Goal: Communication & Community: Answer question/provide support

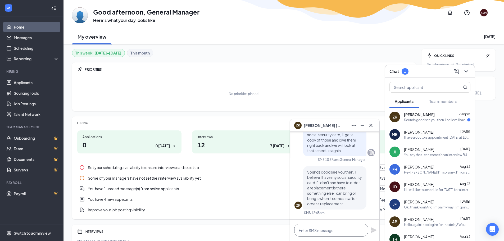
click at [334, 230] on textarea at bounding box center [331, 230] width 74 height 13
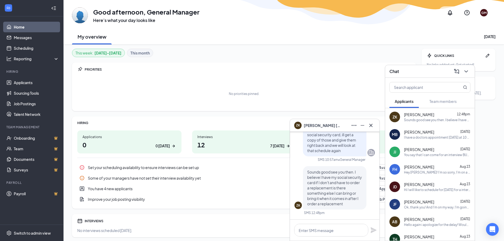
click at [387, 25] on div "GA Good afternoon, General Manager Here’s what your day looks like GM My overvi…" at bounding box center [283, 22] width 440 height 44
click at [293, 87] on div "No priorities pinned." at bounding box center [243, 93] width 333 height 26
click at [450, 134] on div "[PERSON_NAME] [DATE]" at bounding box center [437, 131] width 66 height 5
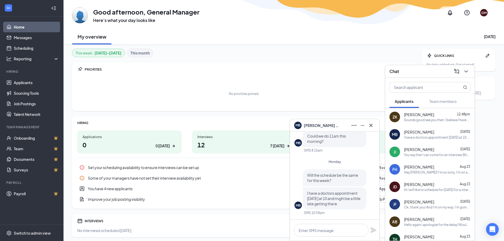
click at [394, 145] on div "[PERSON_NAME] [PERSON_NAME] [DATE] You say that I can come for an interview BUT…" at bounding box center [429, 151] width 89 height 17
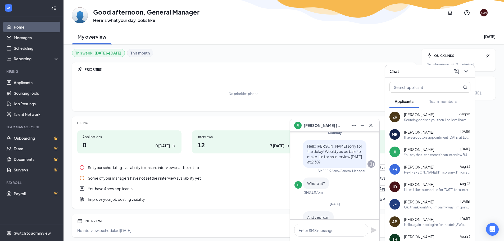
scroll to position [-79, 0]
click at [371, 123] on icon "Cross" at bounding box center [371, 125] width 6 height 6
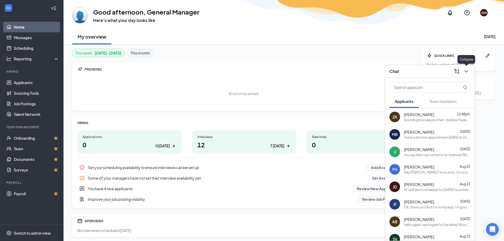
click at [463, 72] on icon "ChevronDown" at bounding box center [466, 71] width 6 height 6
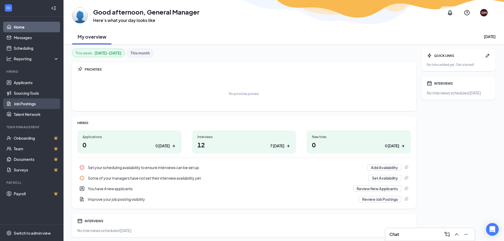
click at [28, 101] on link "Job Postings" at bounding box center [36, 103] width 45 height 11
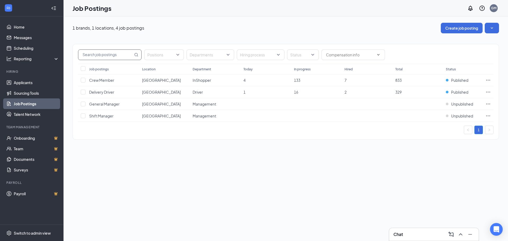
click at [122, 57] on input "text" at bounding box center [105, 55] width 55 height 10
click at [205, 56] on div at bounding box center [208, 55] width 40 height 8
click at [207, 52] on div at bounding box center [208, 55] width 40 height 8
click at [497, 32] on button "button" at bounding box center [491, 28] width 14 height 11
click at [473, 64] on span "View job postings on the career page" at bounding box center [455, 64] width 63 height 5
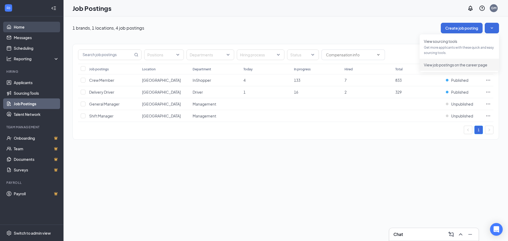
click at [26, 28] on link "Home" at bounding box center [36, 27] width 45 height 11
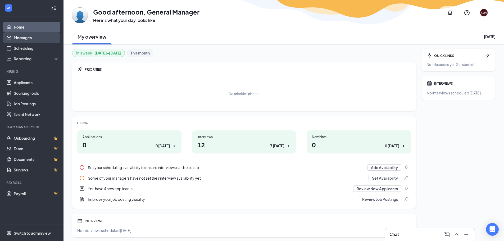
click at [32, 36] on link "Messages" at bounding box center [36, 37] width 45 height 11
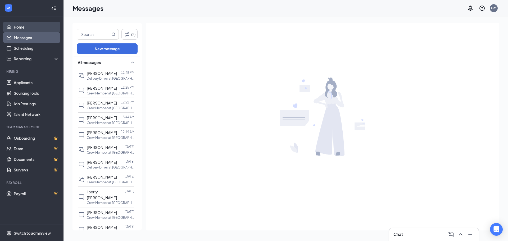
click at [34, 28] on link "Home" at bounding box center [36, 27] width 45 height 11
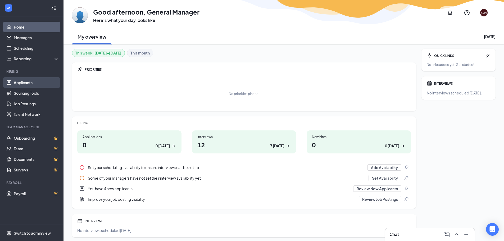
click at [27, 83] on link "Applicants" at bounding box center [36, 82] width 45 height 11
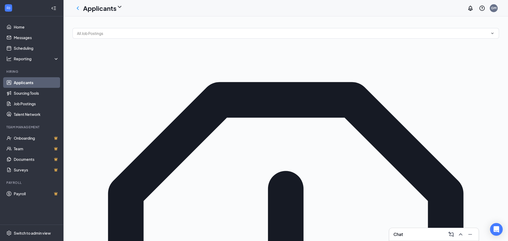
drag, startPoint x: 145, startPoint y: 77, endPoint x: 135, endPoint y: 79, distance: 10.2
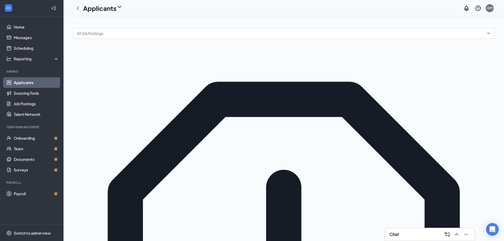
scroll to position [26, 0]
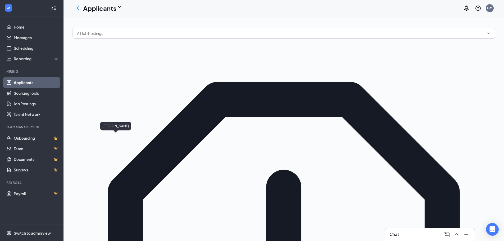
drag, startPoint x: 116, startPoint y: 136, endPoint x: 118, endPoint y: 133, distance: 3.9
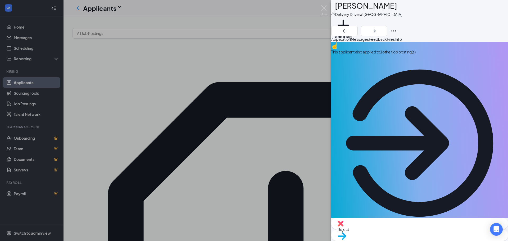
click at [424, 64] on div "This applicant also applied to 1 other job posting(s)" at bounding box center [419, 136] width 177 height 189
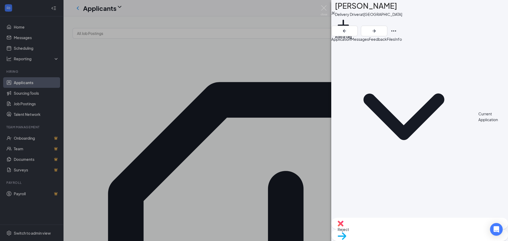
click at [315, 99] on div "[PERSON_NAME] [PERSON_NAME] Delivery Driver at [GEOGRAPHIC_DATA] Add a tag Appl…" at bounding box center [254, 120] width 508 height 241
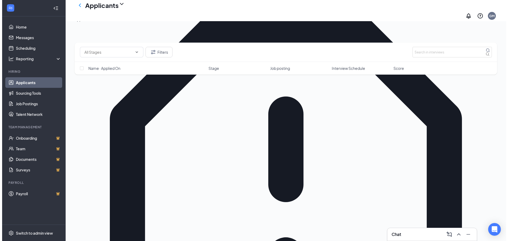
scroll to position [79, 0]
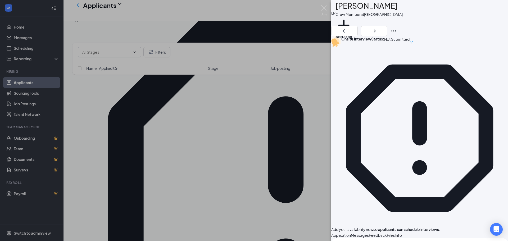
click at [369, 233] on span "Messages" at bounding box center [360, 235] width 18 height 5
click at [351, 233] on span "Application" at bounding box center [341, 235] width 20 height 5
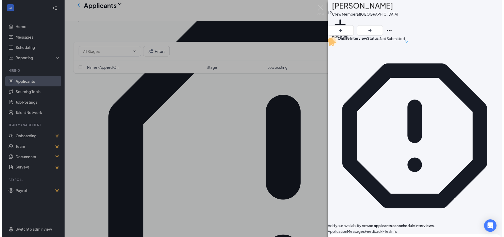
scroll to position [106, 0]
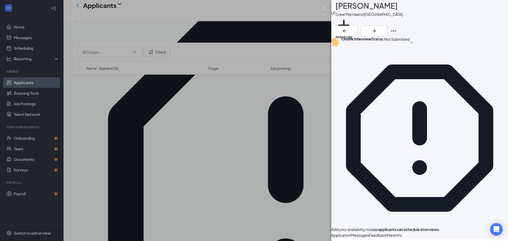
click at [233, 155] on div "LP [PERSON_NAME] Crew Member at [GEOGRAPHIC_DATA] Add a tag Onsite Interview St…" at bounding box center [254, 120] width 508 height 241
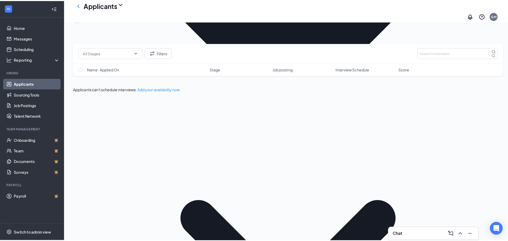
scroll to position [397, 0]
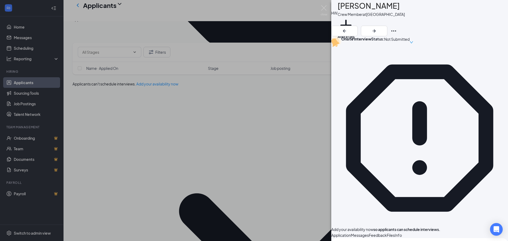
click at [368, 232] on div "Application Messages Feedback Files Info" at bounding box center [419, 235] width 177 height 6
click at [351, 232] on button "Application" at bounding box center [341, 235] width 20 height 6
click at [239, 134] on div "[PERSON_NAME] Crew Member at [GEOGRAPHIC_DATA] Add a tag Onsite Interview Statu…" at bounding box center [254, 120] width 508 height 241
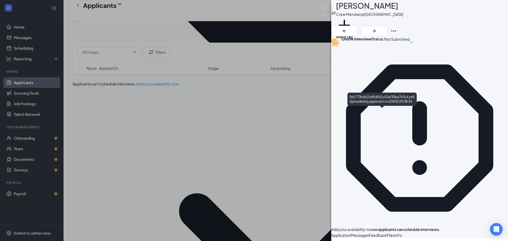
click at [350, 233] on span "Application" at bounding box center [341, 235] width 20 height 5
click at [369, 233] on span "Messages" at bounding box center [360, 235] width 18 height 5
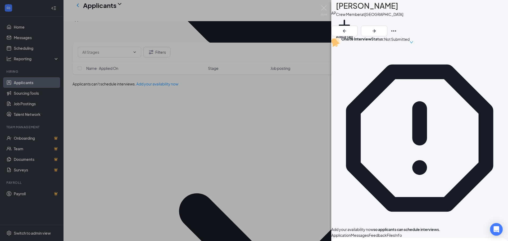
scroll to position [95, 0]
type textarea "Hello [PERSON_NAME]! My name is [PERSON_NAME] would love to have you here for a…"
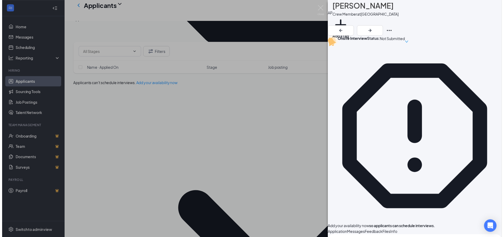
scroll to position [135, 0]
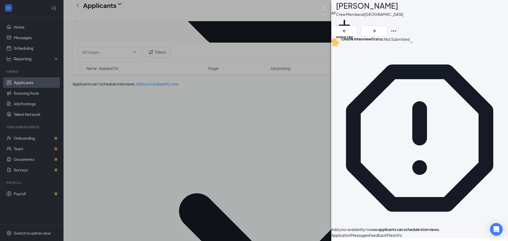
click at [320, 100] on div "AP [PERSON_NAME] Crew Member at [GEOGRAPHIC_DATA] Add a tag Onsite Interview St…" at bounding box center [254, 120] width 508 height 241
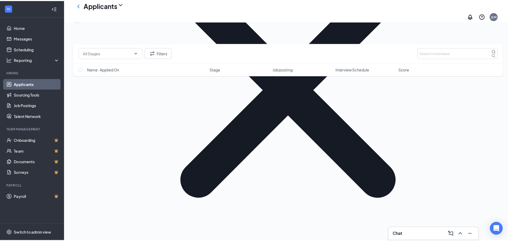
scroll to position [635, 0]
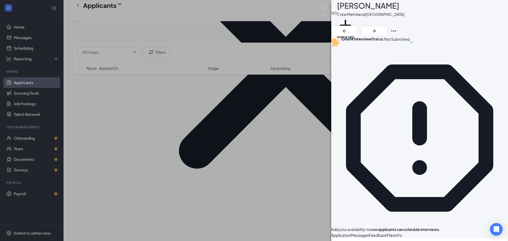
click at [369, 233] on span "Messages" at bounding box center [360, 235] width 18 height 5
click at [387, 233] on span "Feedback" at bounding box center [378, 235] width 18 height 5
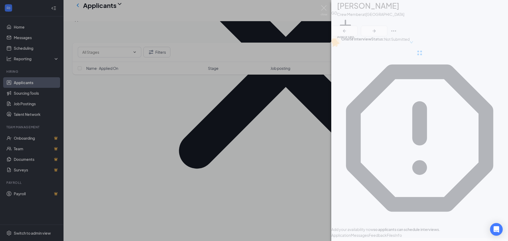
click at [387, 83] on div at bounding box center [419, 53] width 177 height 106
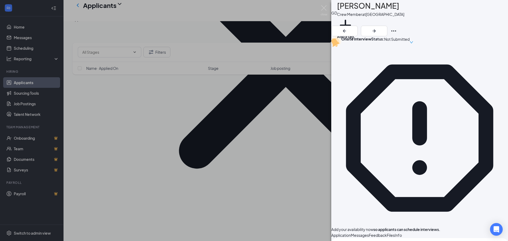
click at [351, 233] on span "Application" at bounding box center [341, 235] width 20 height 5
click at [369, 232] on div "Messages" at bounding box center [360, 235] width 18 height 6
click at [394, 233] on span "Files" at bounding box center [391, 235] width 8 height 5
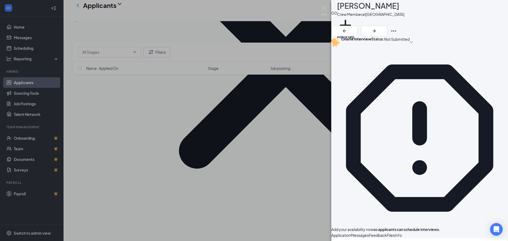
click at [369, 233] on span "Messages" at bounding box center [360, 235] width 18 height 5
type textarea "Hello [PERSON_NAME] My name is [PERSON_NAME] would love to have you here for an…"
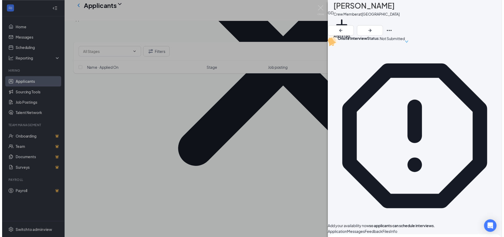
scroll to position [112, 0]
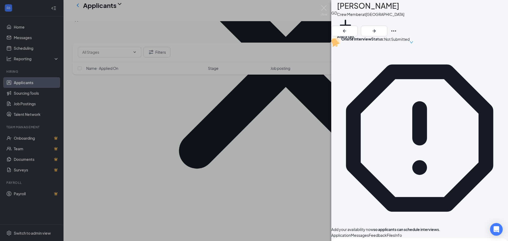
click at [167, 127] on div "GD [PERSON_NAME] Crew Member at [GEOGRAPHIC_DATA] Add a tag Onsite Interview St…" at bounding box center [254, 120] width 508 height 241
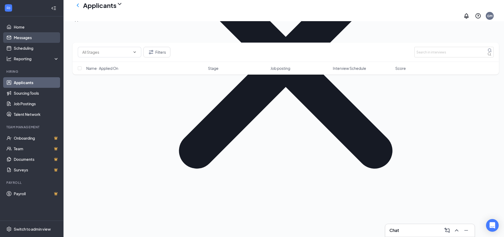
click at [25, 41] on link "Messages" at bounding box center [36, 37] width 45 height 11
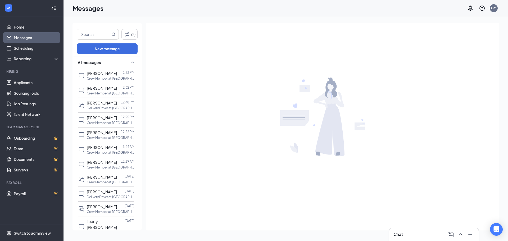
click at [424, 234] on div "Chat" at bounding box center [433, 234] width 81 height 8
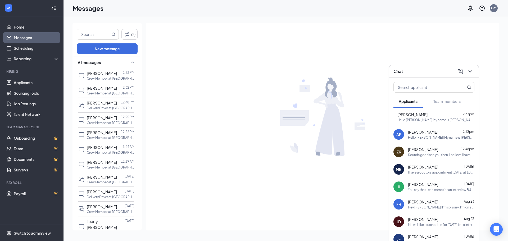
click at [435, 192] on div "You say that I can come for an interview BUT WHERE" at bounding box center [441, 189] width 66 height 4
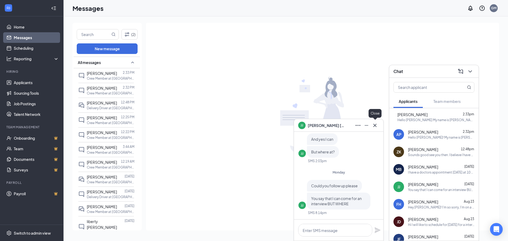
click at [378, 123] on button at bounding box center [374, 125] width 8 height 8
